Goal: Information Seeking & Learning: Learn about a topic

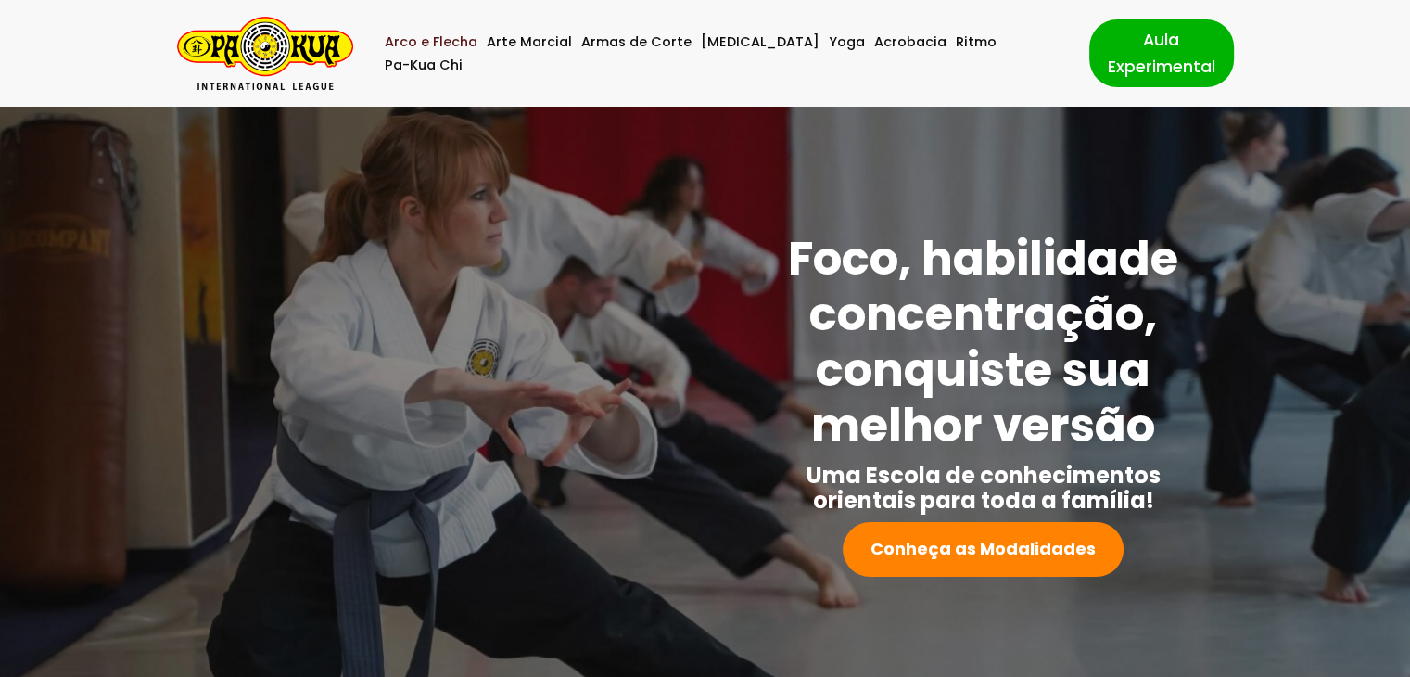
click at [472, 53] on link "Arco e Flecha" at bounding box center [431, 42] width 93 height 23
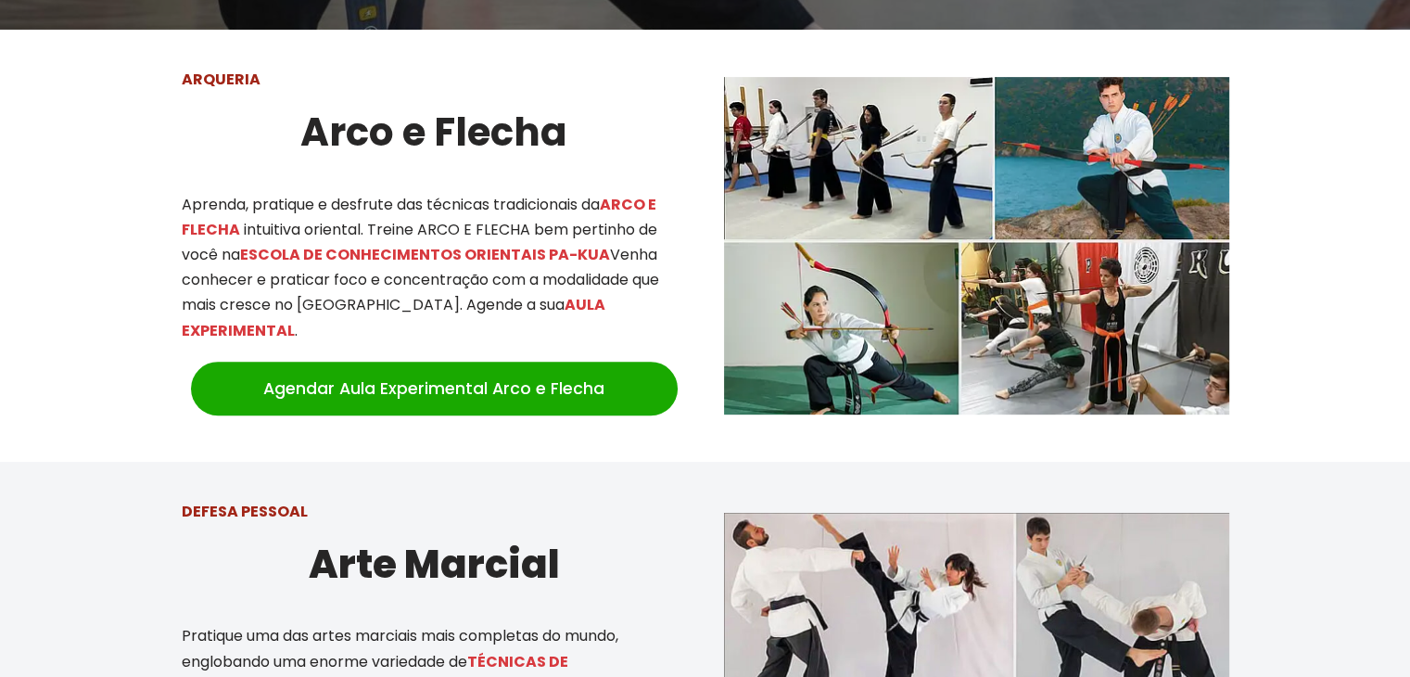
scroll to position [715, 0]
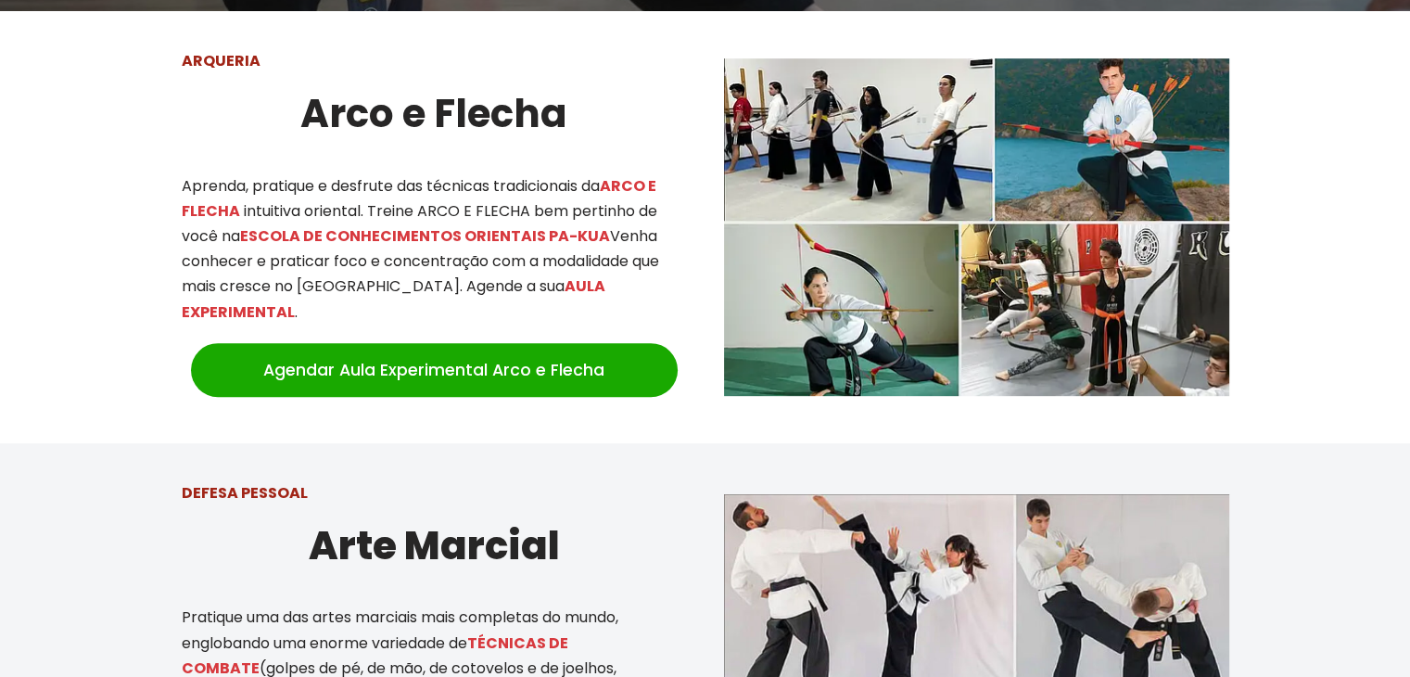
drag, startPoint x: 173, startPoint y: 183, endPoint x: 660, endPoint y: 279, distance: 495.8
click at [660, 279] on div "ARQUERIA Arco e Flecha Aprenda, pratique e desfrute das técnicas tradicionais d…" at bounding box center [434, 227] width 542 height 395
click at [66, 198] on div at bounding box center [705, 227] width 1410 height 432
